Goal: Information Seeking & Learning: Learn about a topic

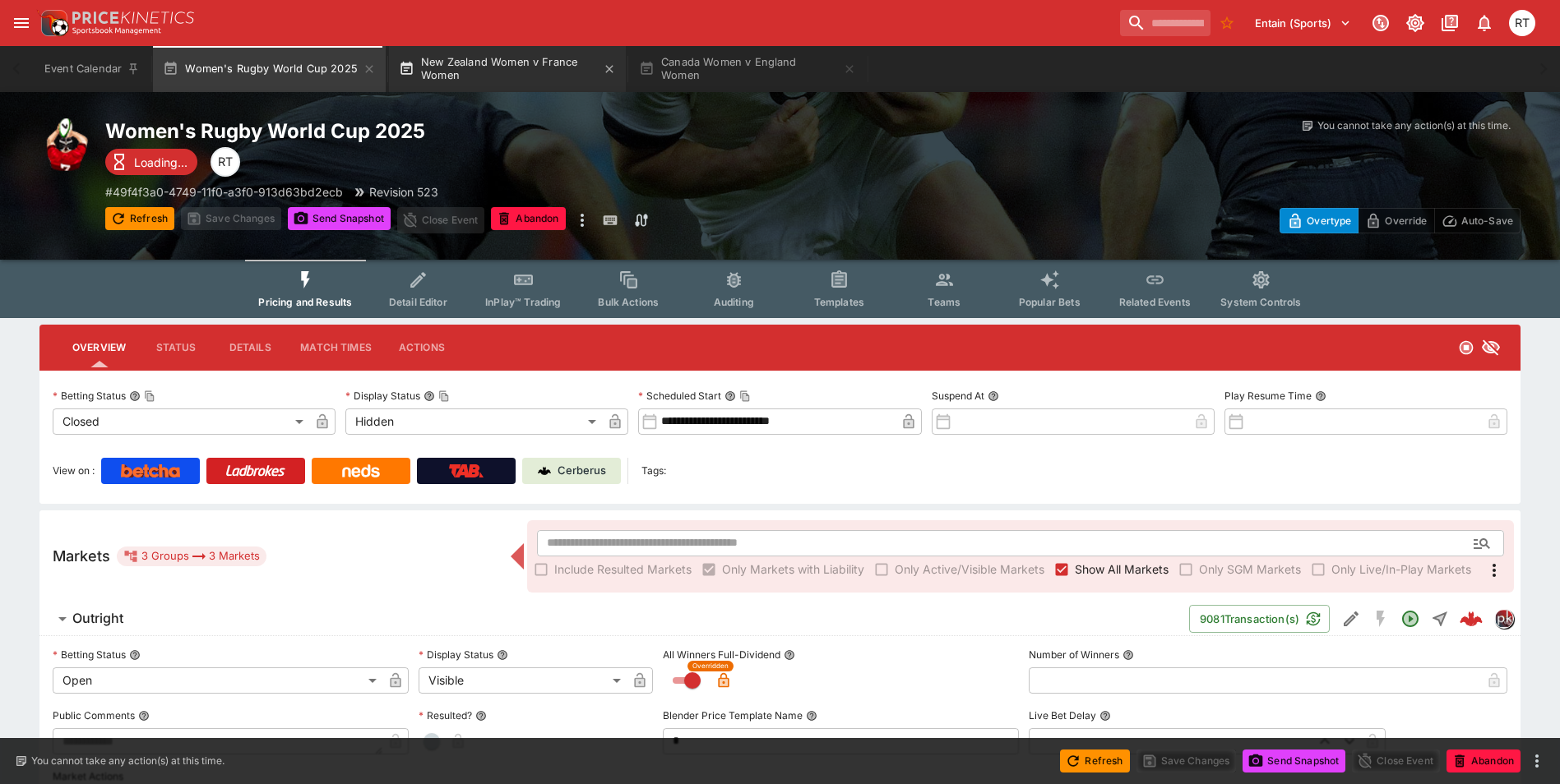
click at [515, 68] on button "New Zealand Women v France Women" at bounding box center [507, 69] width 237 height 46
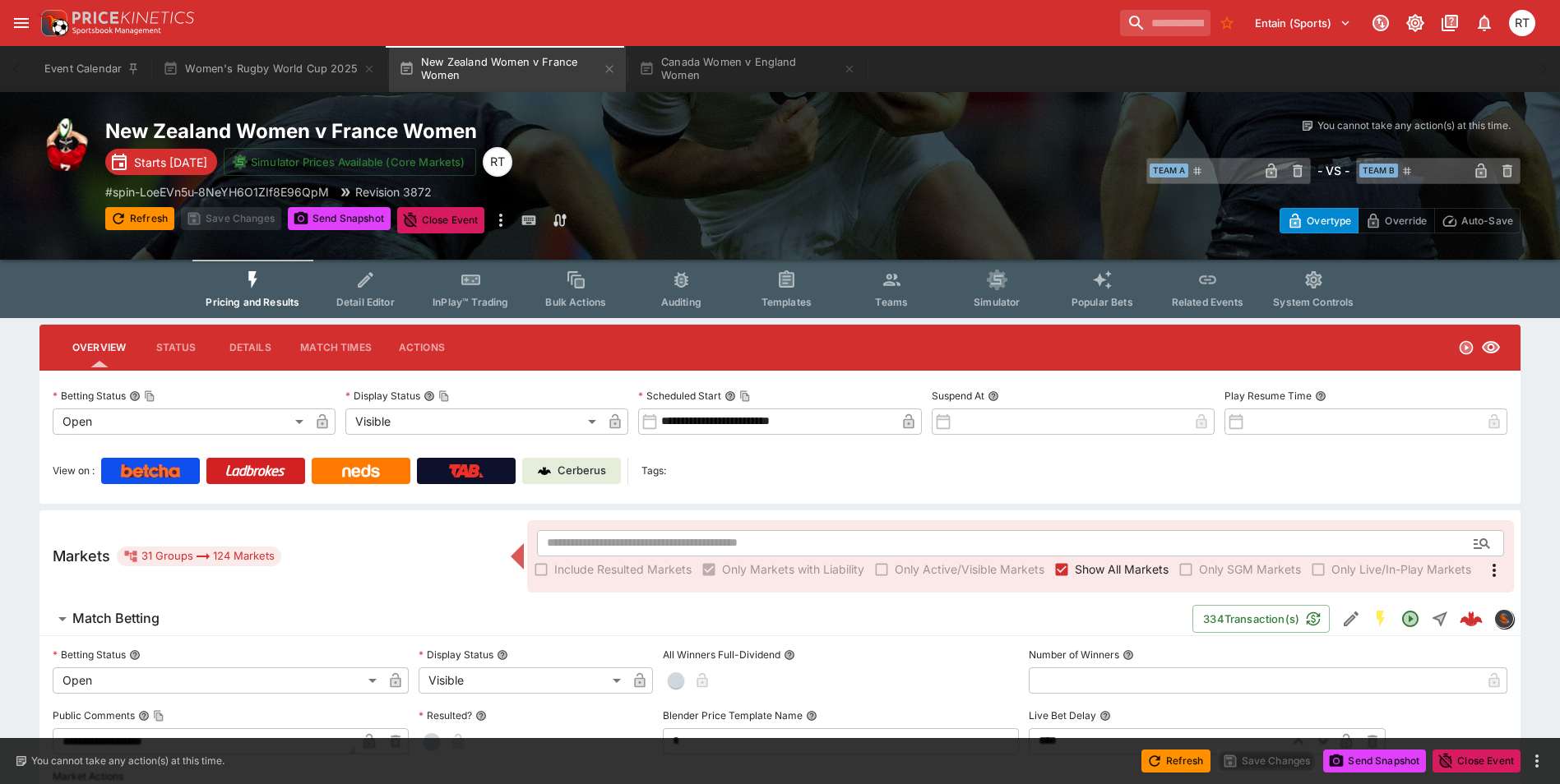
click at [577, 475] on p "Cerberus" at bounding box center [581, 471] width 49 height 17
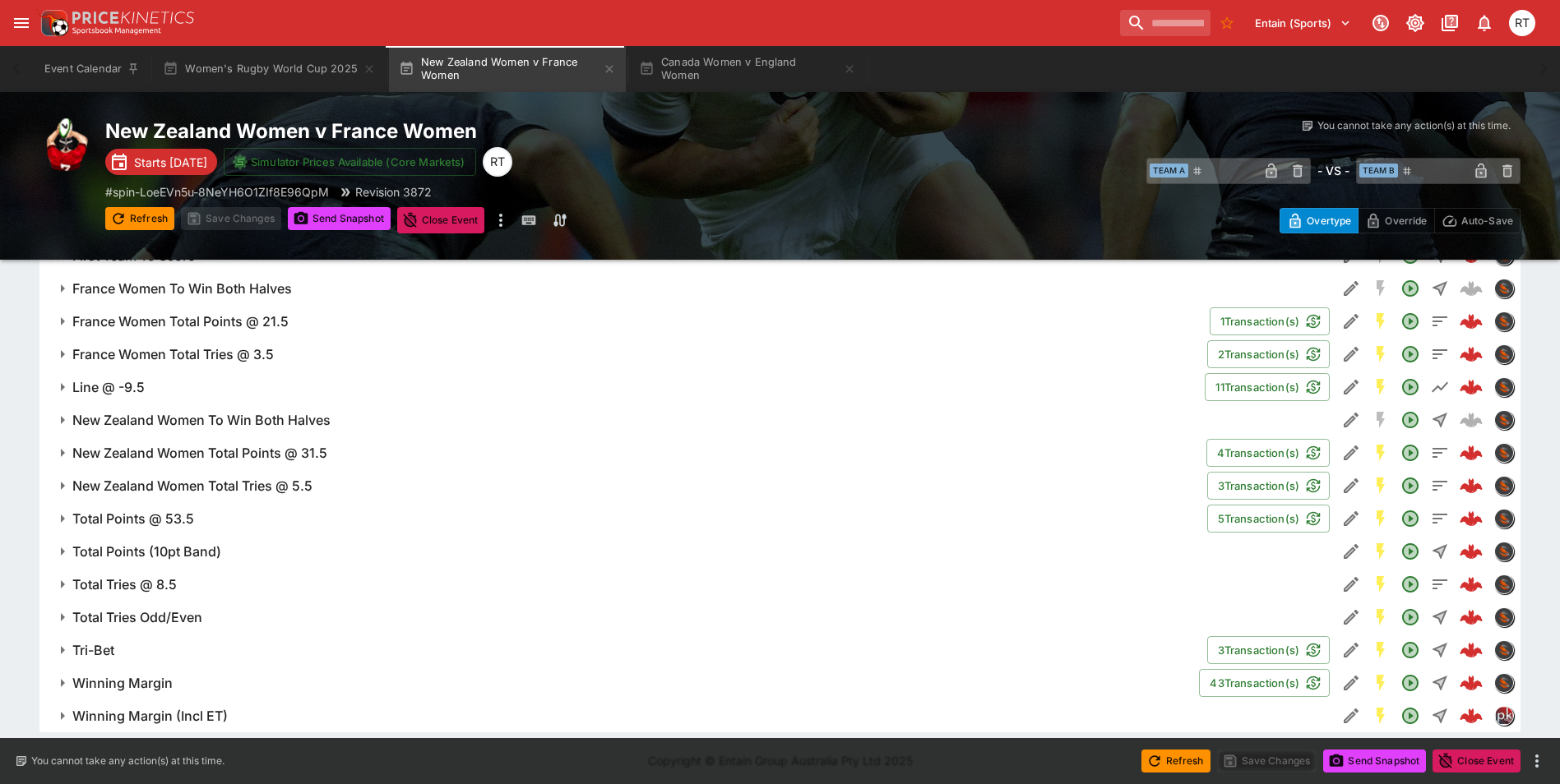
scroll to position [1325, 0]
click at [130, 519] on h6 "Total Points @ 53.5" at bounding box center [133, 514] width 121 height 17
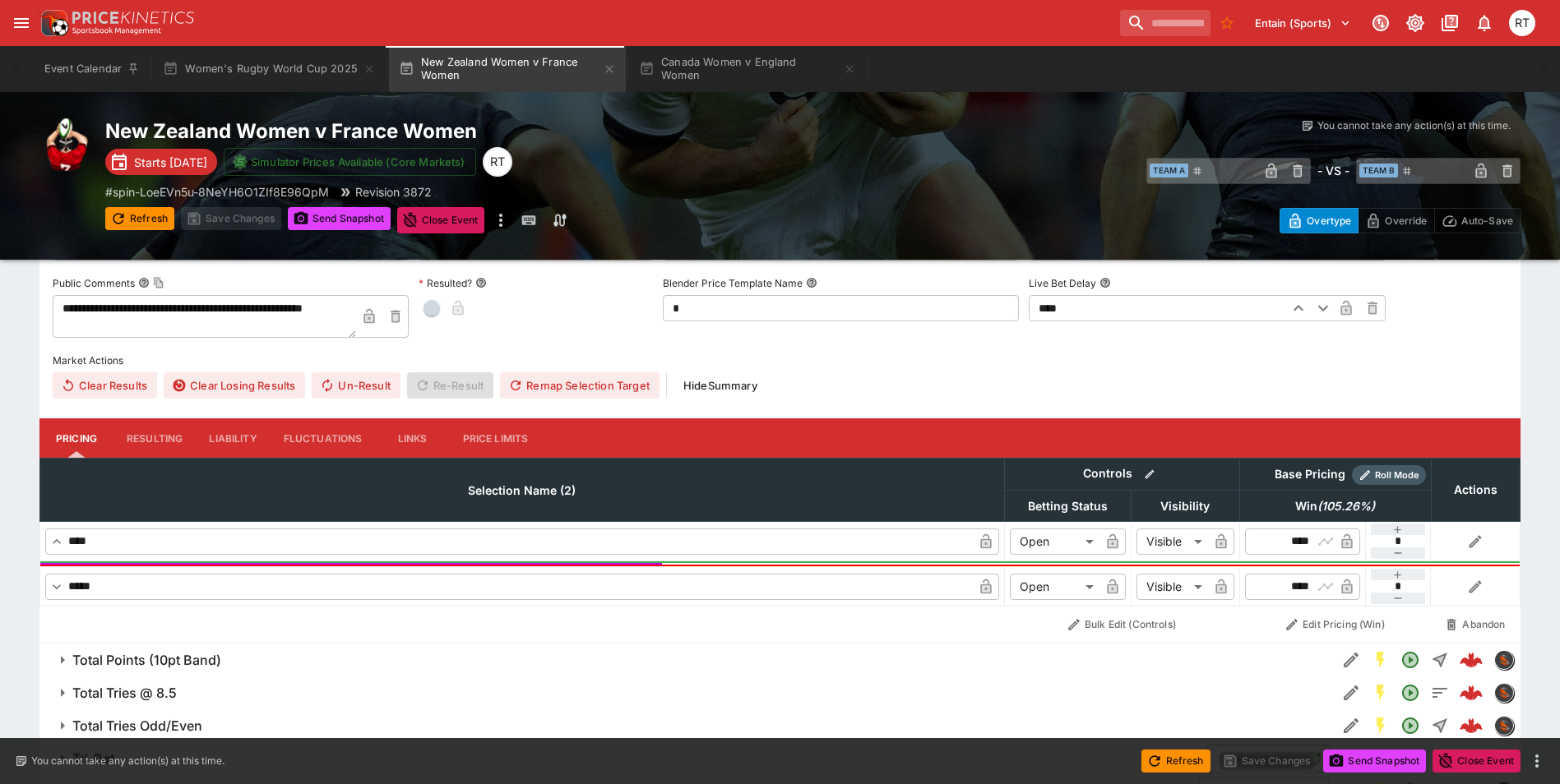
scroll to position [1654, 0]
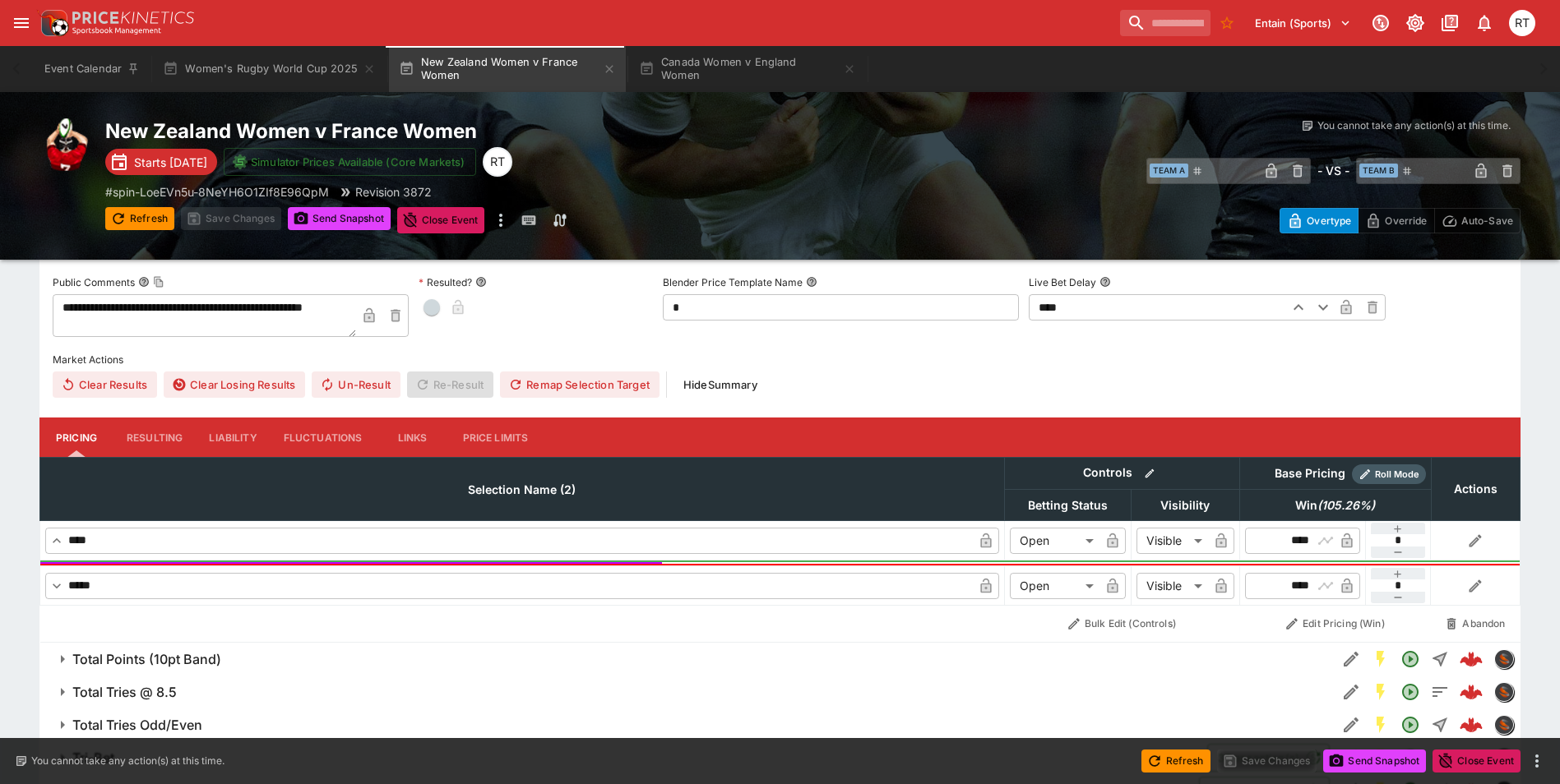
click at [226, 434] on button "Liability" at bounding box center [233, 437] width 74 height 40
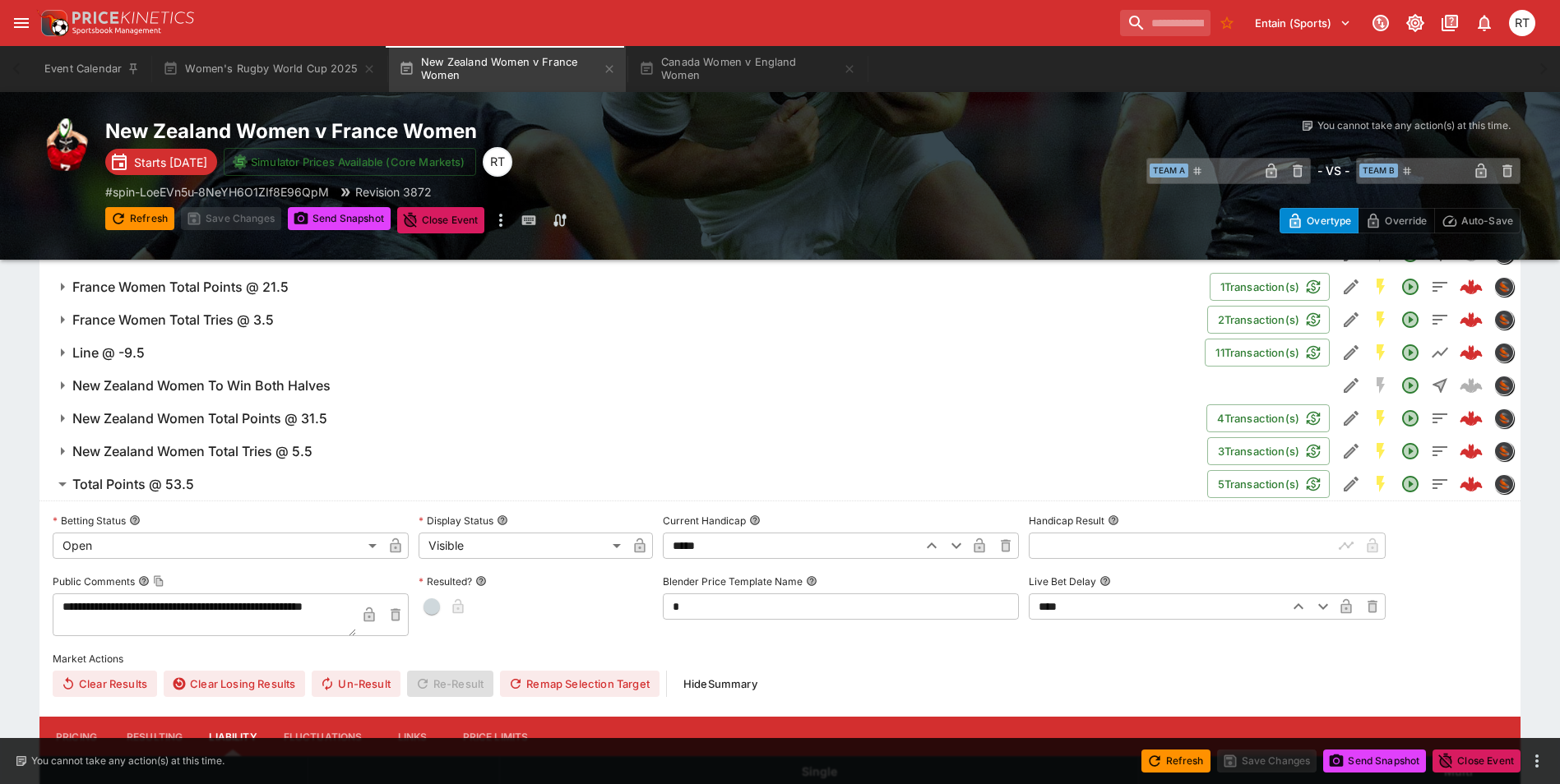
scroll to position [1325, 0]
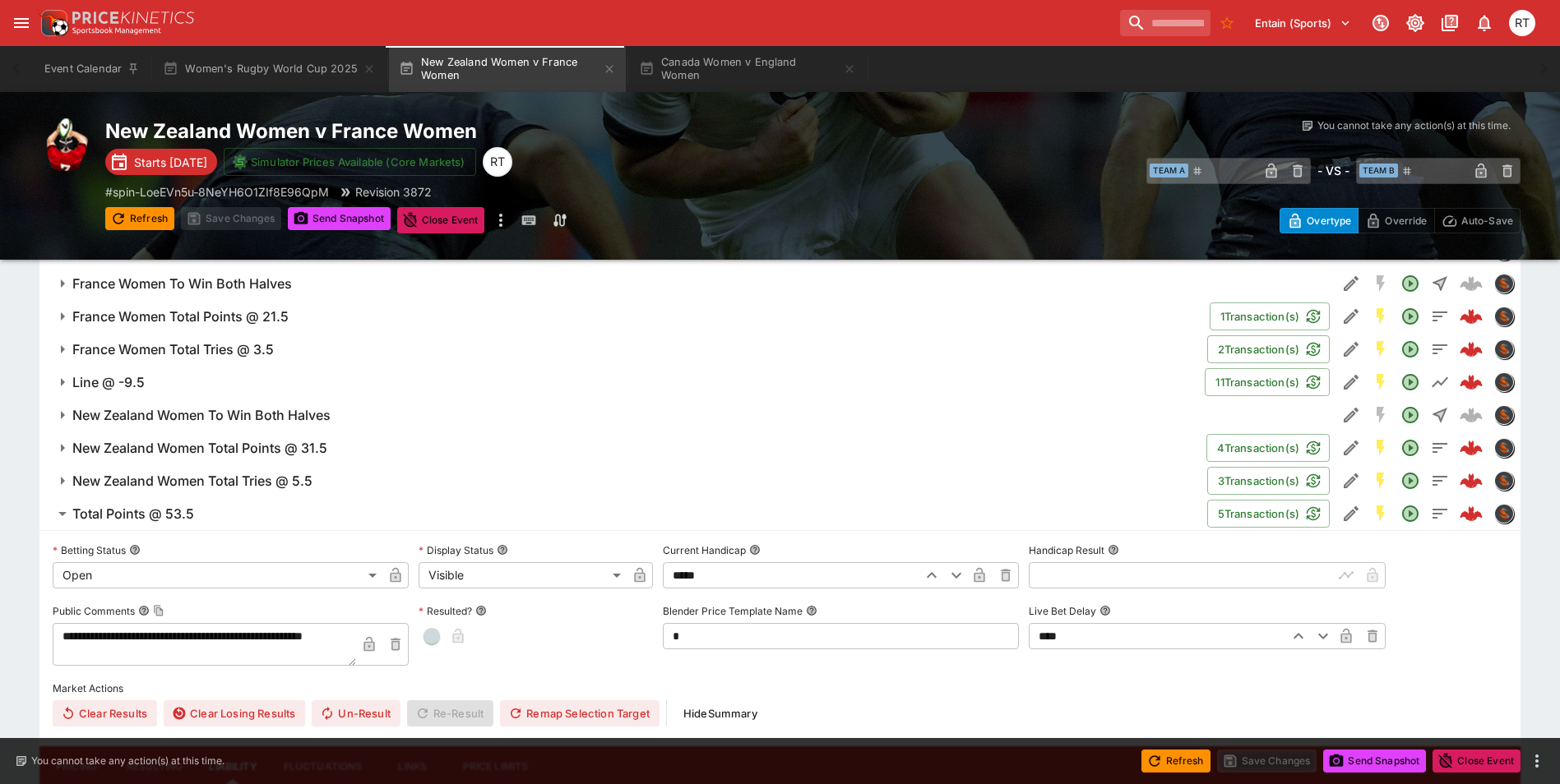
click at [180, 508] on h6 "Total Points @ 53.5" at bounding box center [133, 514] width 121 height 17
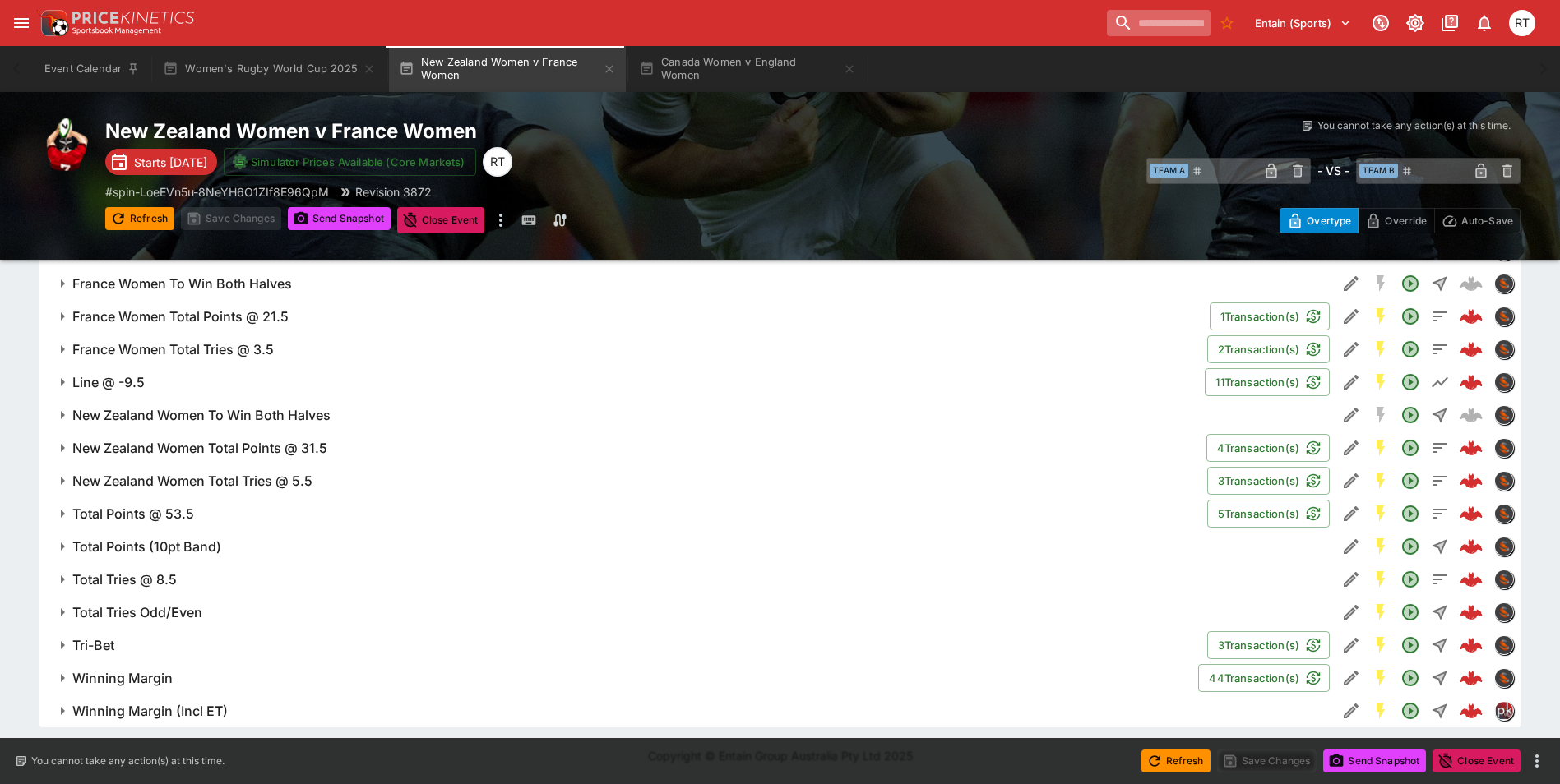
click at [1160, 19] on input "search" at bounding box center [1159, 23] width 104 height 26
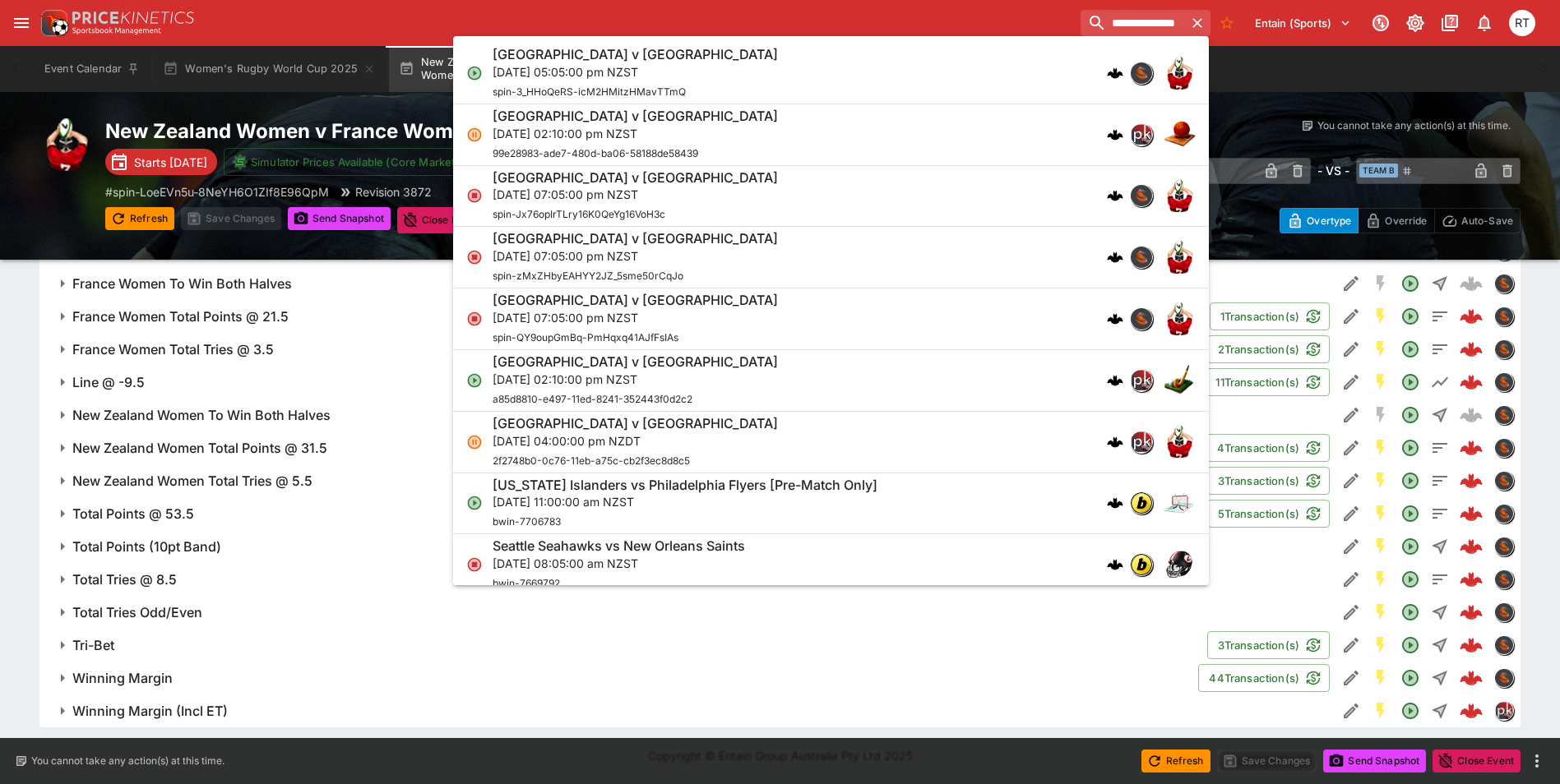
type input "**********"
click at [745, 76] on p "[DATE] 05:05:00 pm NZST" at bounding box center [636, 72] width 286 height 17
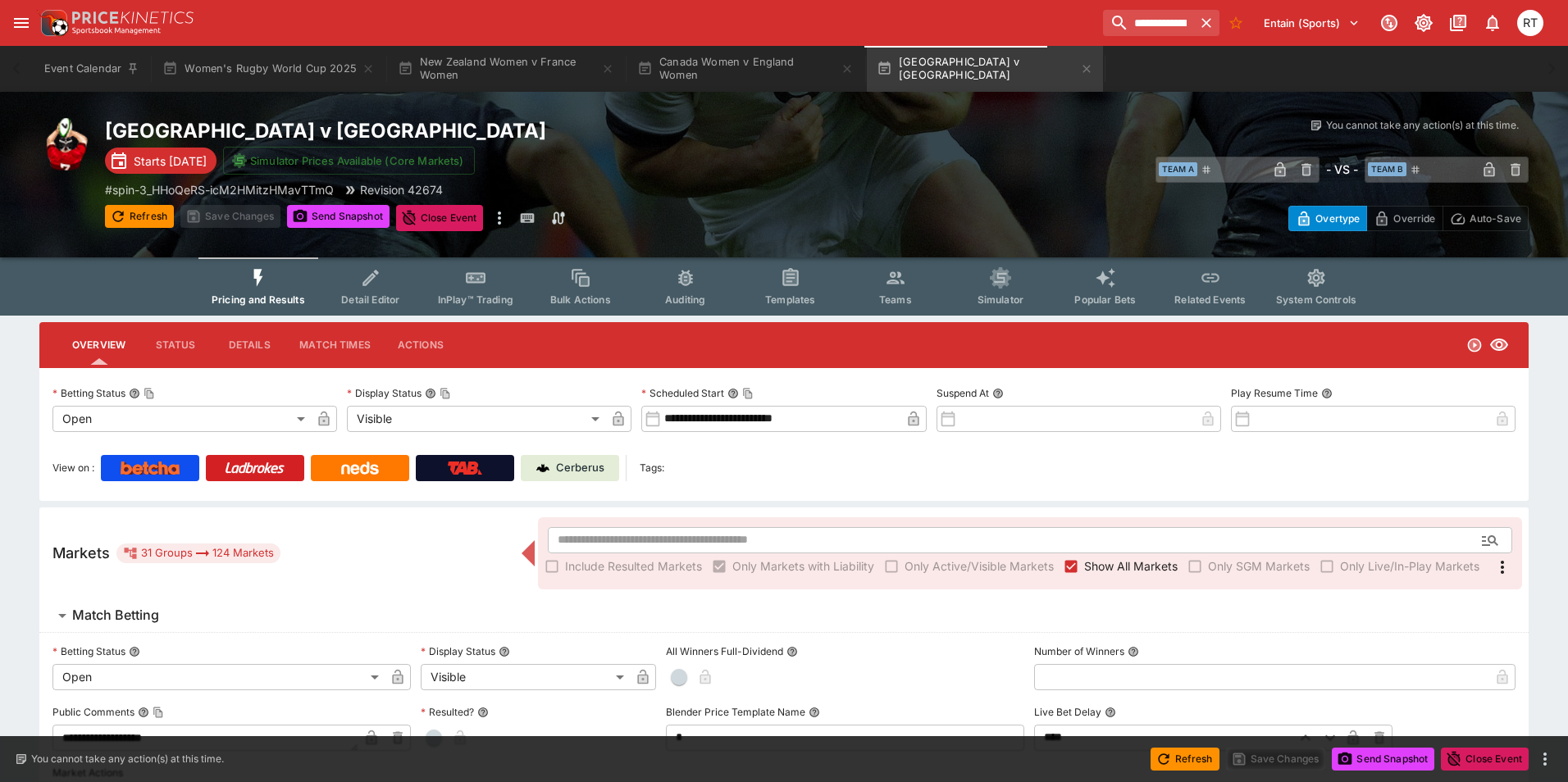
type input "**********"
type input "*******"
type input "**********"
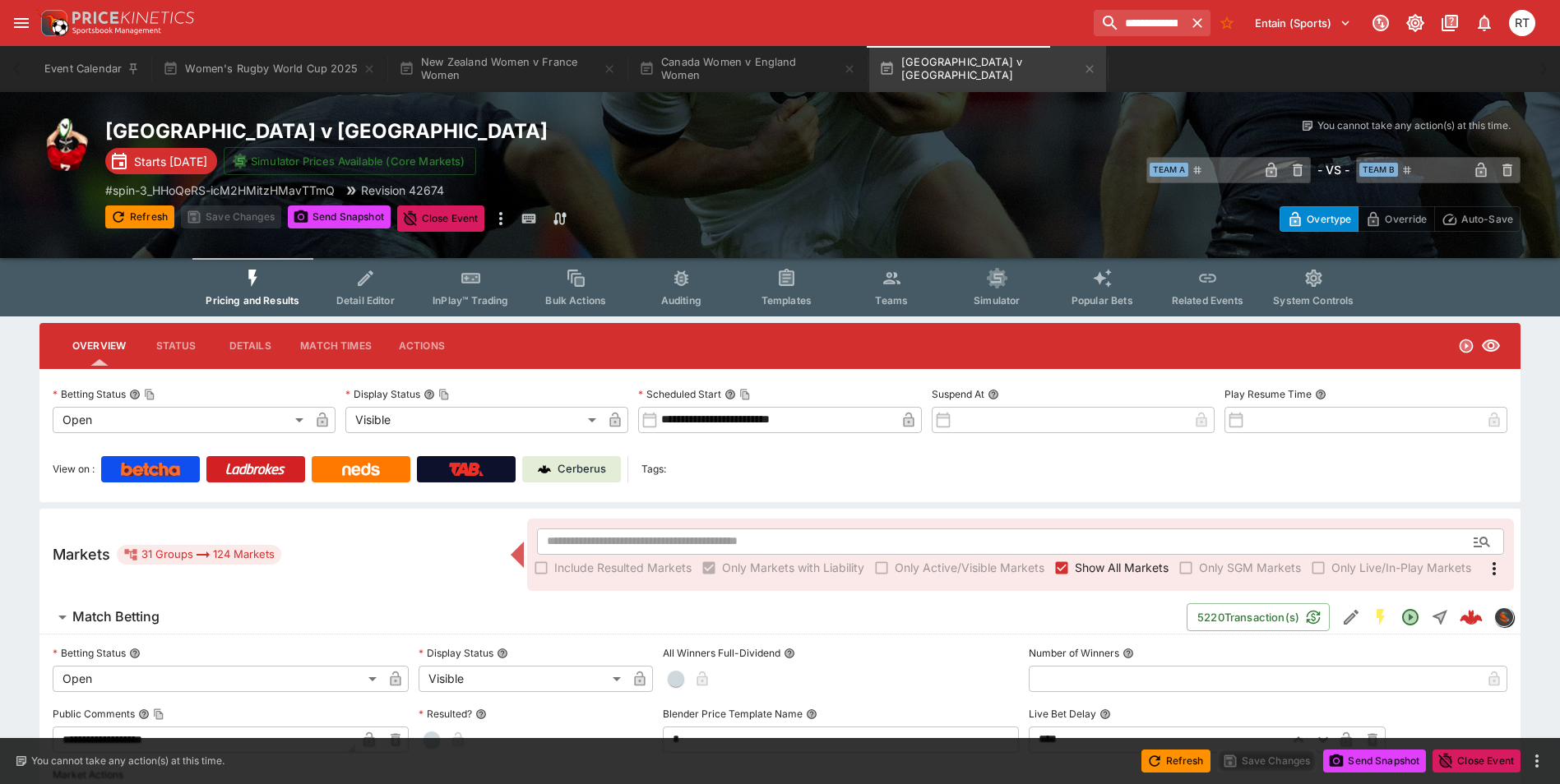
click at [503, 220] on icon "more" at bounding box center [501, 219] width 20 height 20
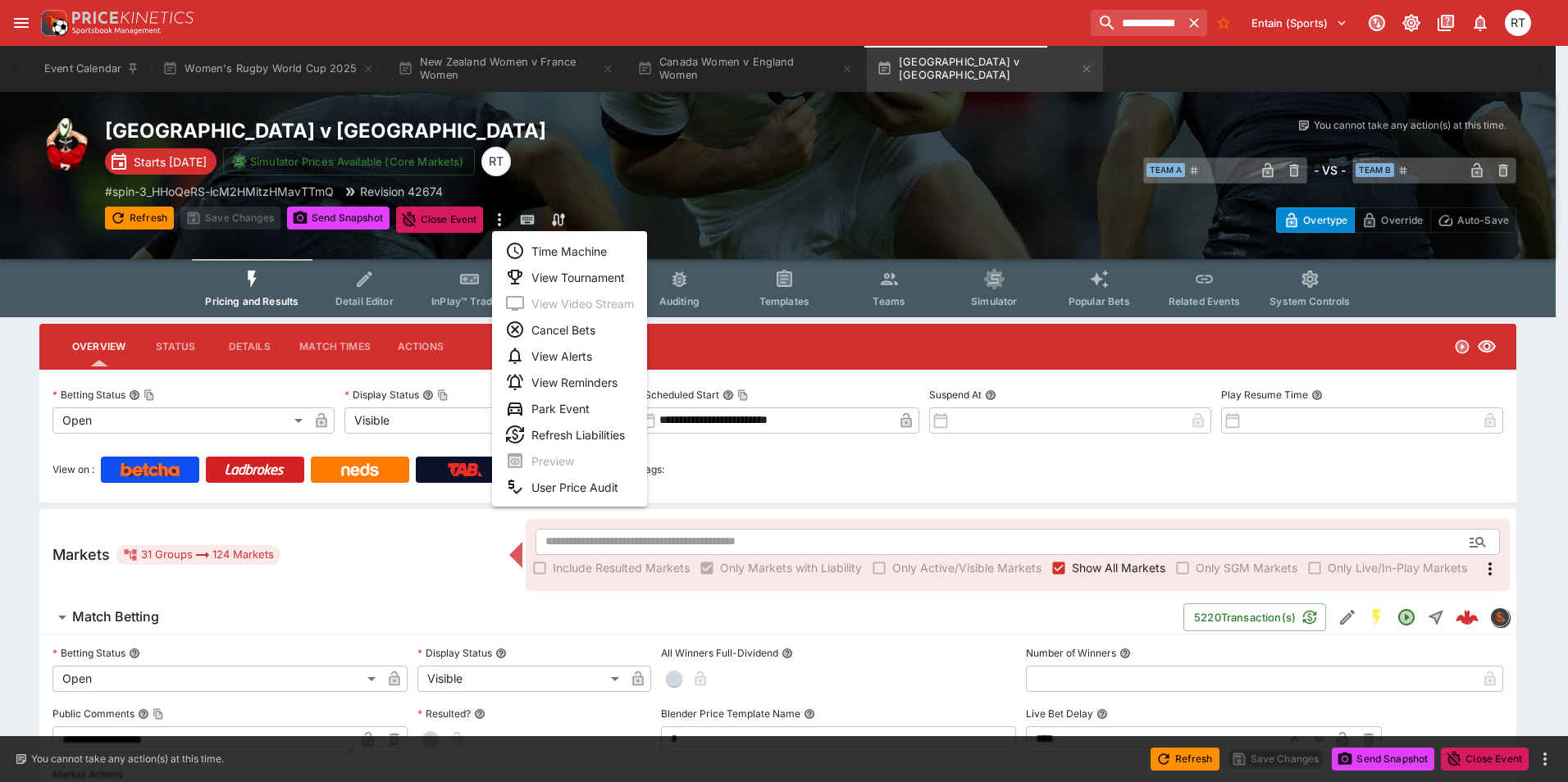
click at [561, 275] on li "View Tournament" at bounding box center [570, 277] width 155 height 26
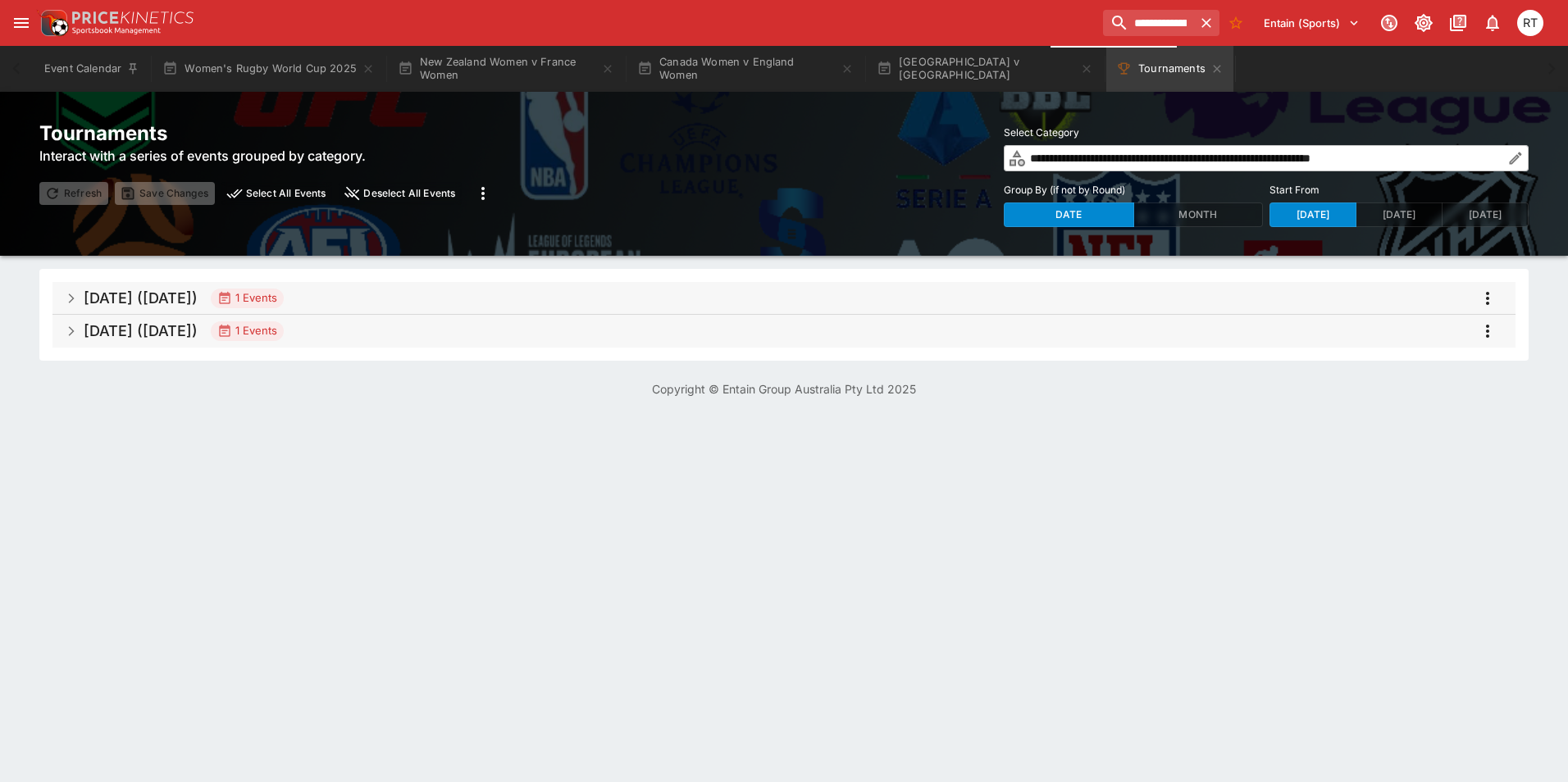
click at [198, 332] on h5 "[DATE] ([DATE])" at bounding box center [141, 330] width 114 height 19
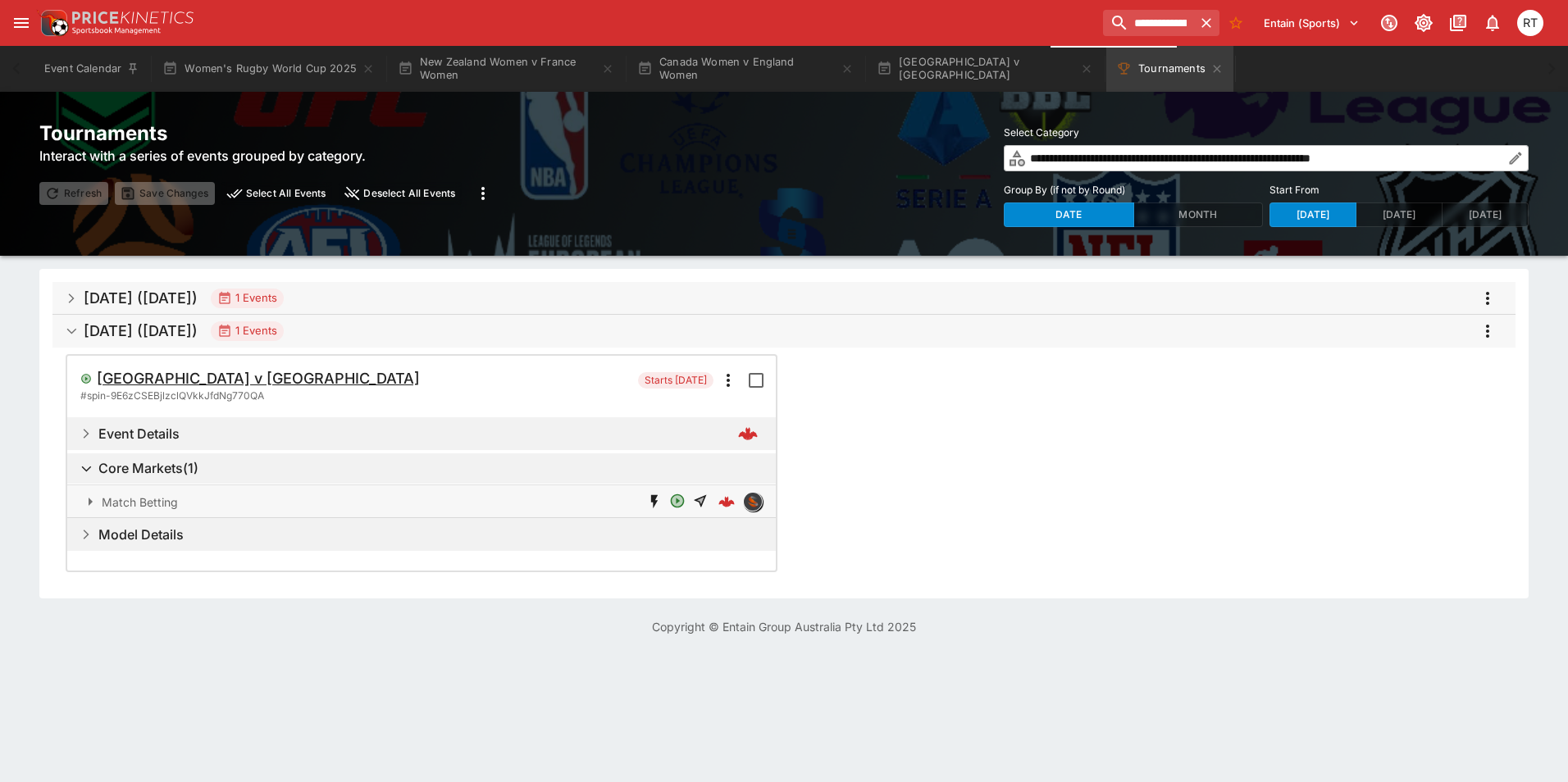
click at [233, 370] on h5 "[GEOGRAPHIC_DATA] v [GEOGRAPHIC_DATA]" at bounding box center [258, 378] width 323 height 19
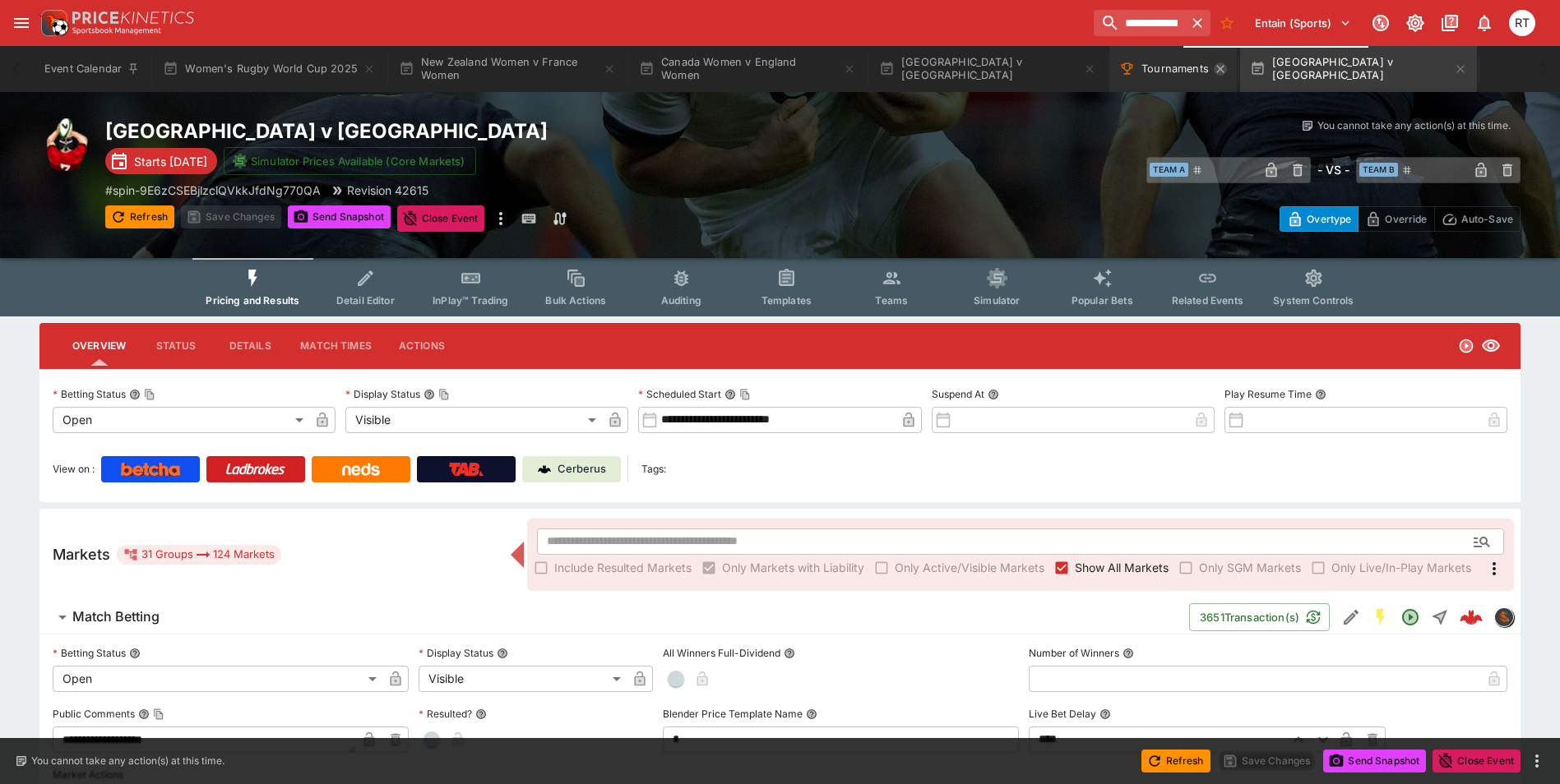
click at [1213, 71] on icon "Tournaments" at bounding box center [1220, 69] width 13 height 13
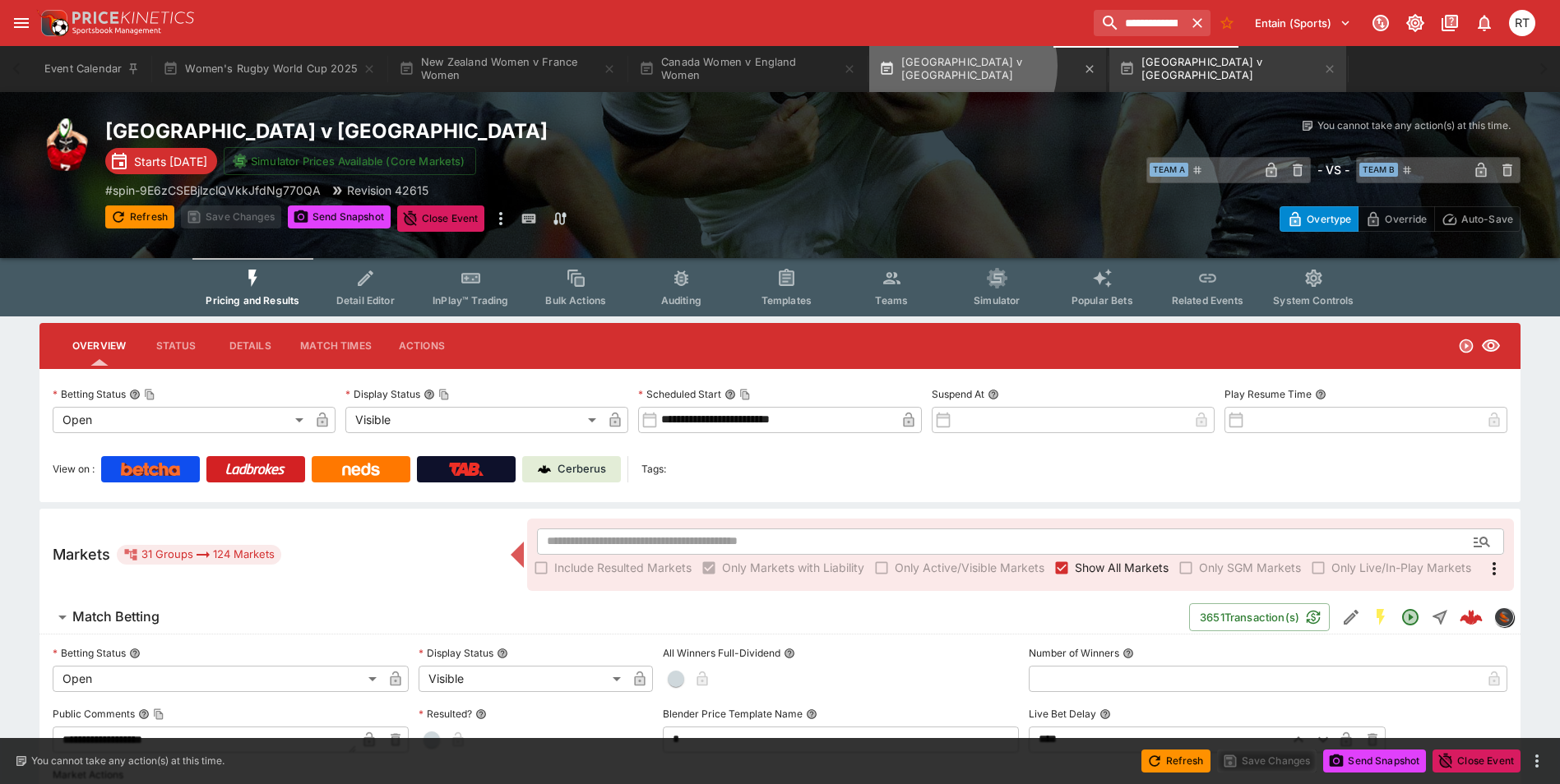
click at [956, 65] on button "[GEOGRAPHIC_DATA] v [GEOGRAPHIC_DATA]" at bounding box center [987, 69] width 237 height 46
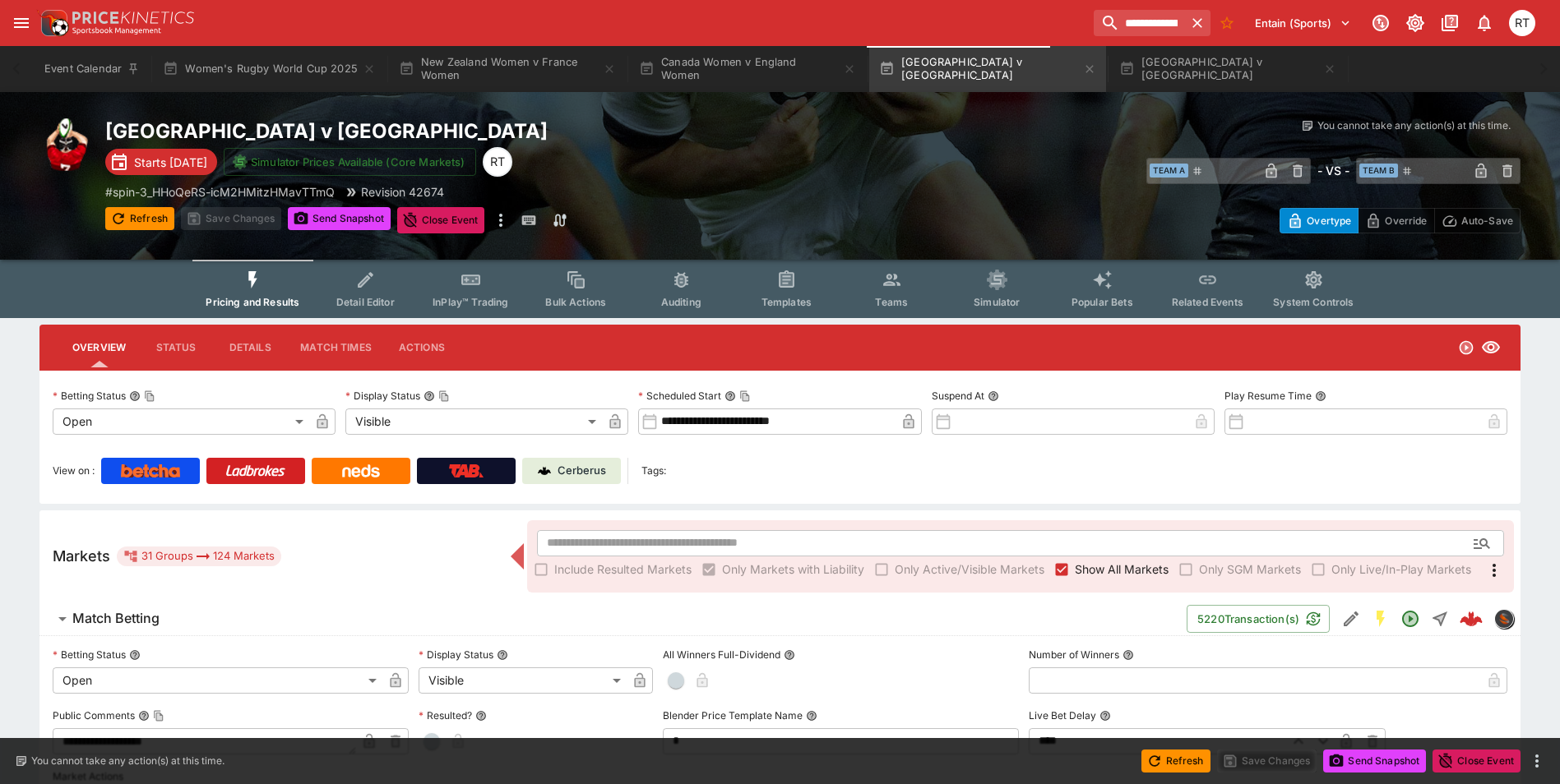
click at [560, 473] on p "Cerberus" at bounding box center [581, 471] width 49 height 17
